Goal: Information Seeking & Learning: Learn about a topic

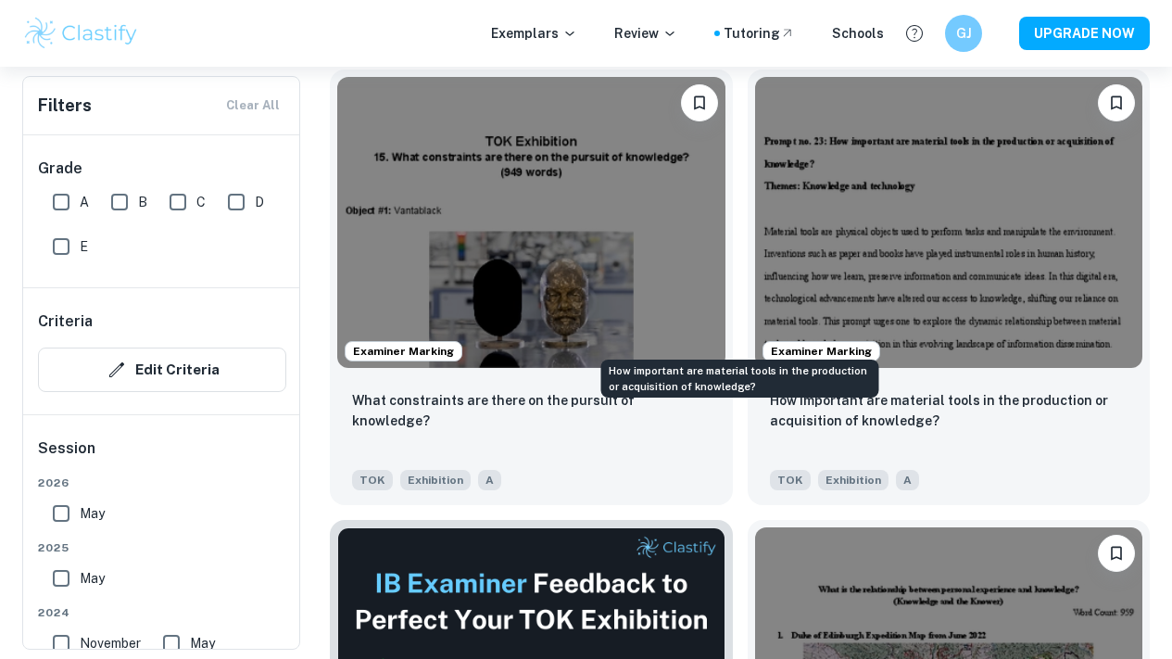
scroll to position [596, 0]
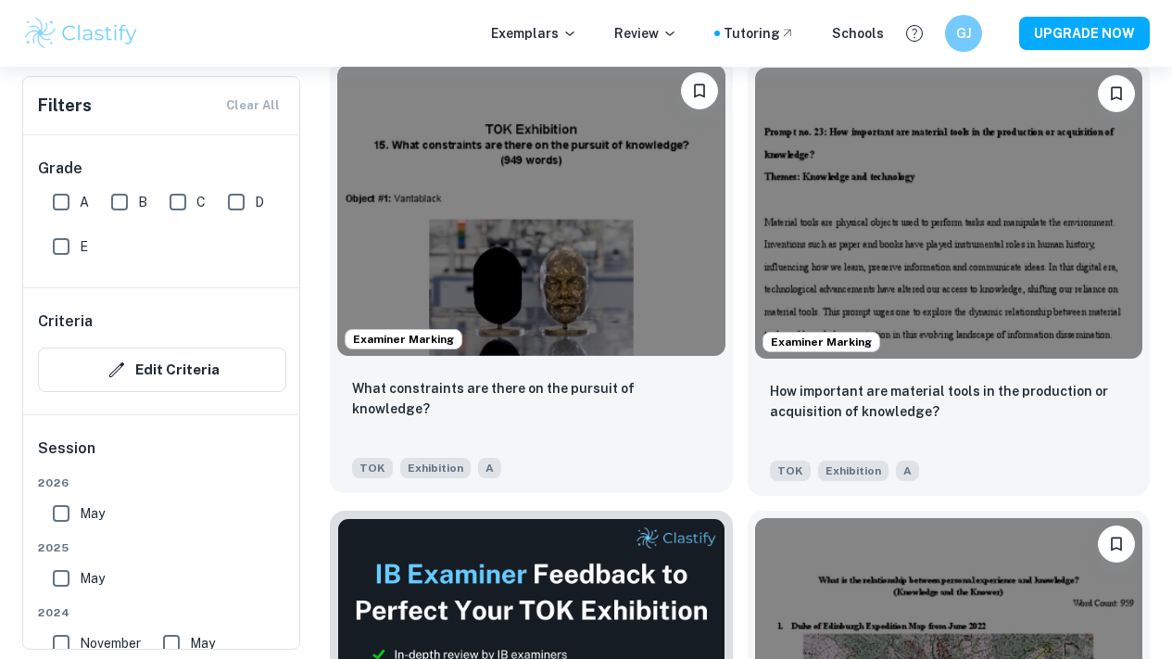
click at [519, 187] on img at bounding box center [531, 210] width 388 height 291
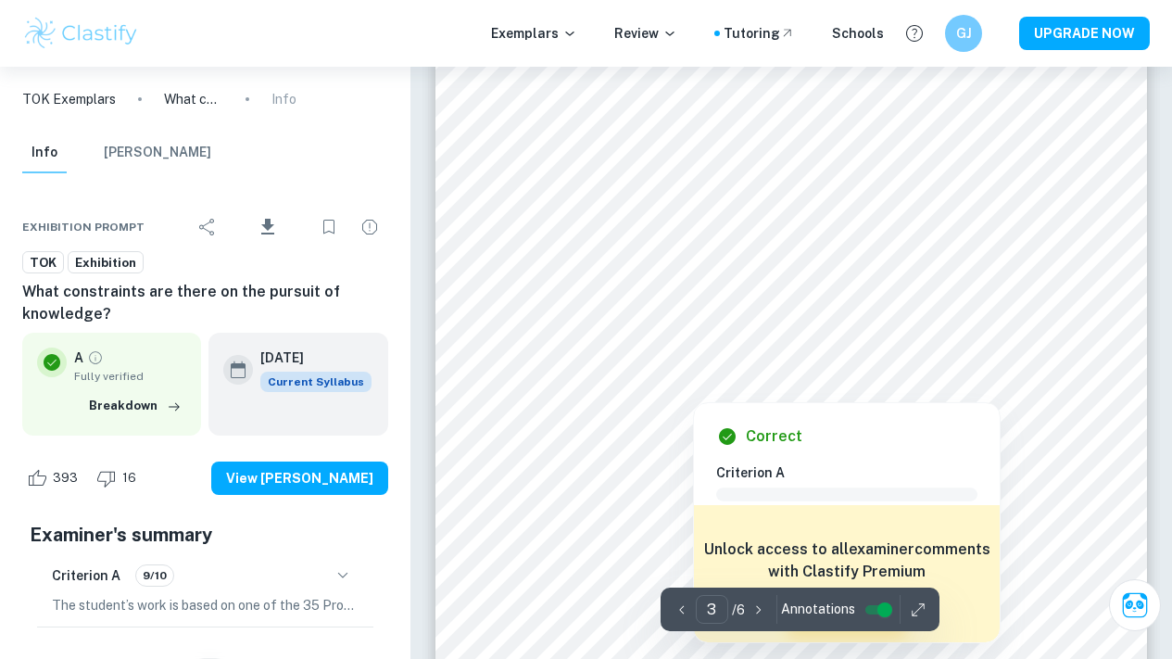
scroll to position [2231, 0]
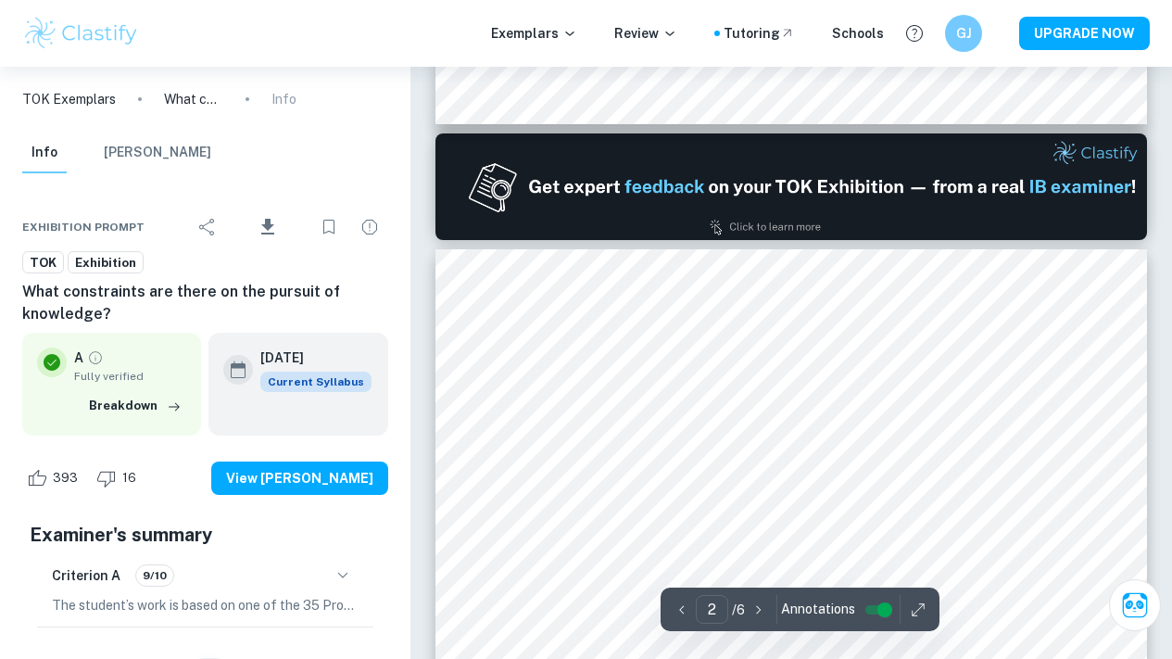
type input "1"
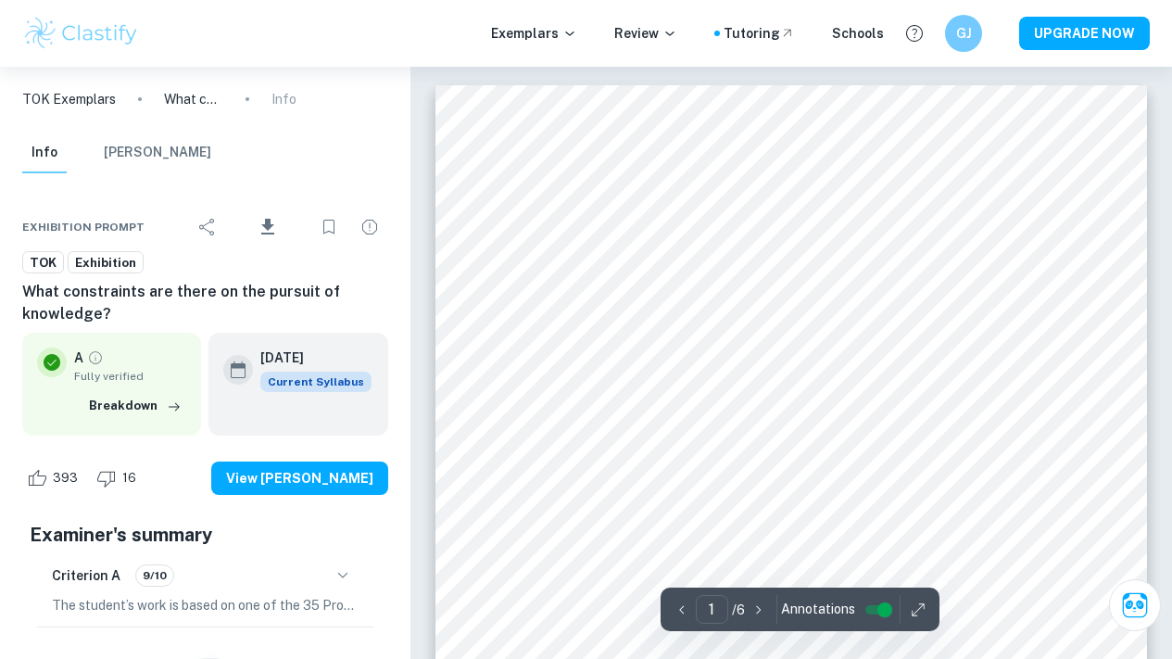
scroll to position [5, 0]
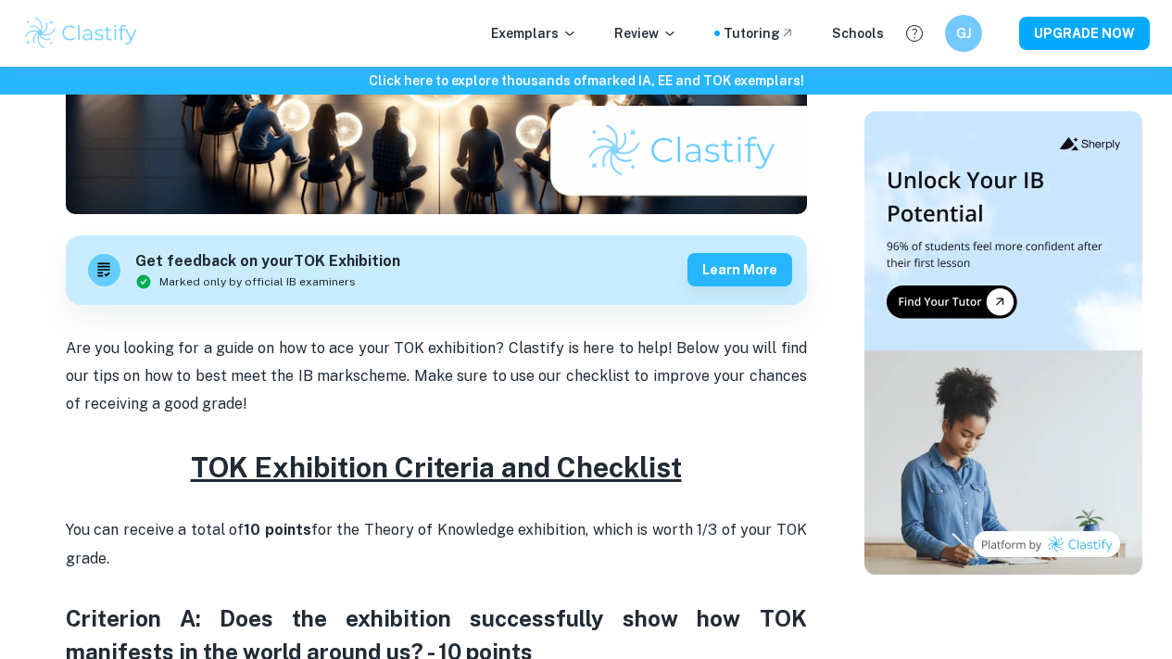
scroll to position [462, 0]
